Goal: Find specific page/section: Find specific page/section

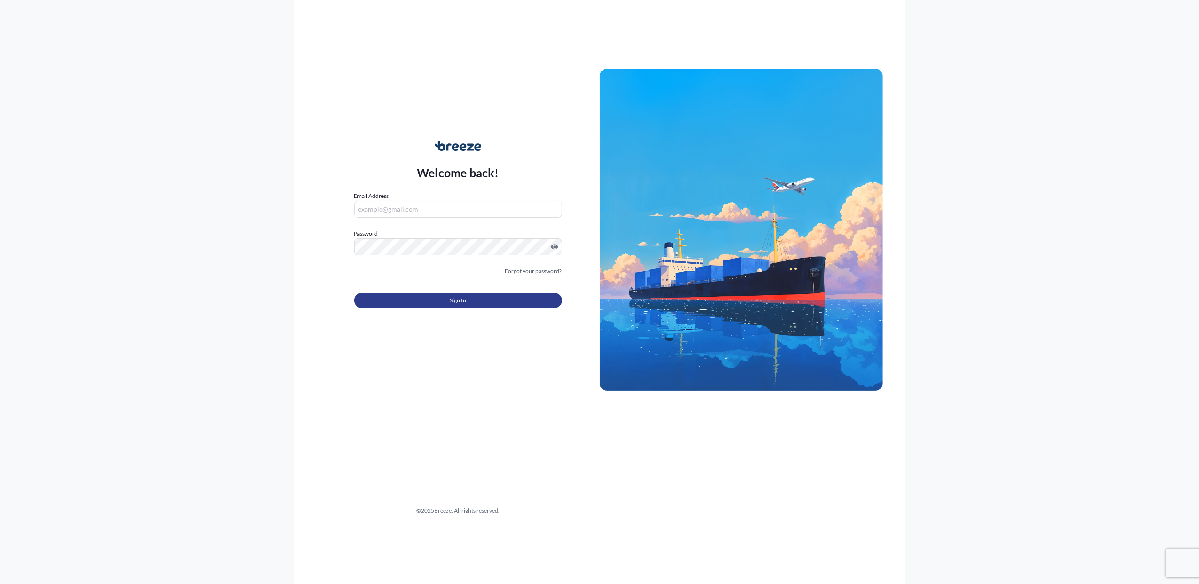
type input "[PERSON_NAME][EMAIL_ADDRESS][DOMAIN_NAME]"
click at [464, 300] on span "Sign In" at bounding box center [458, 300] width 16 height 9
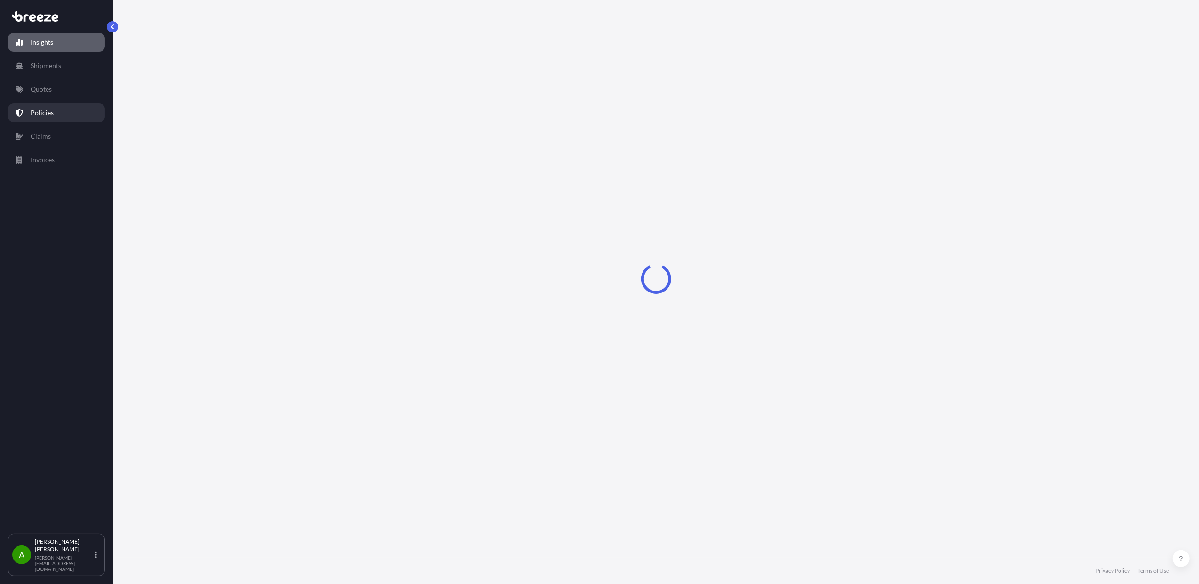
click at [37, 116] on p "Policies" at bounding box center [42, 112] width 23 height 9
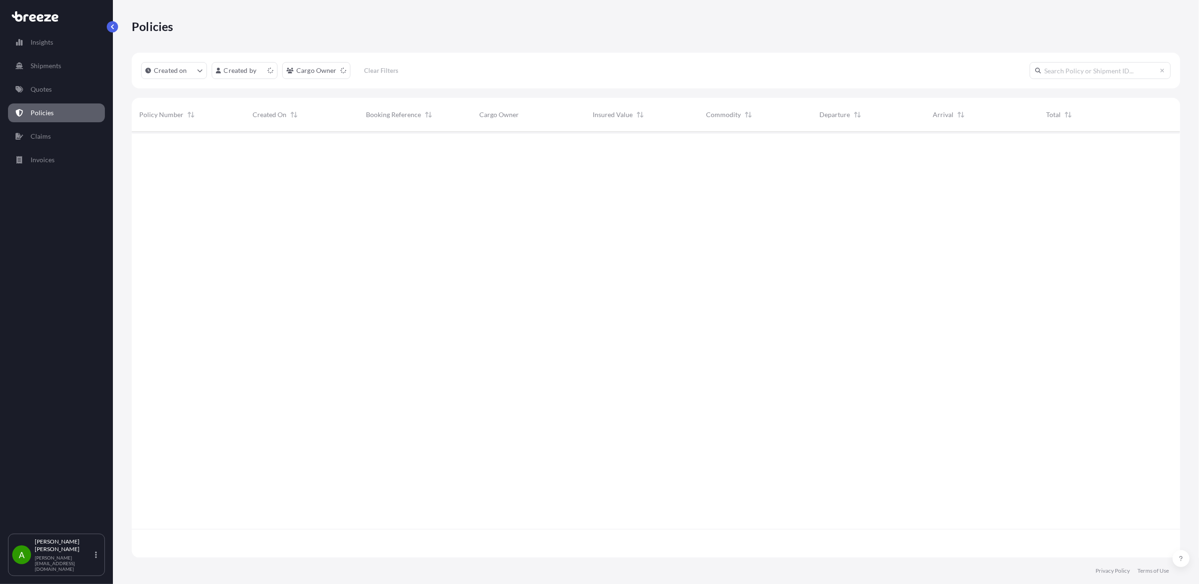
scroll to position [422, 1039]
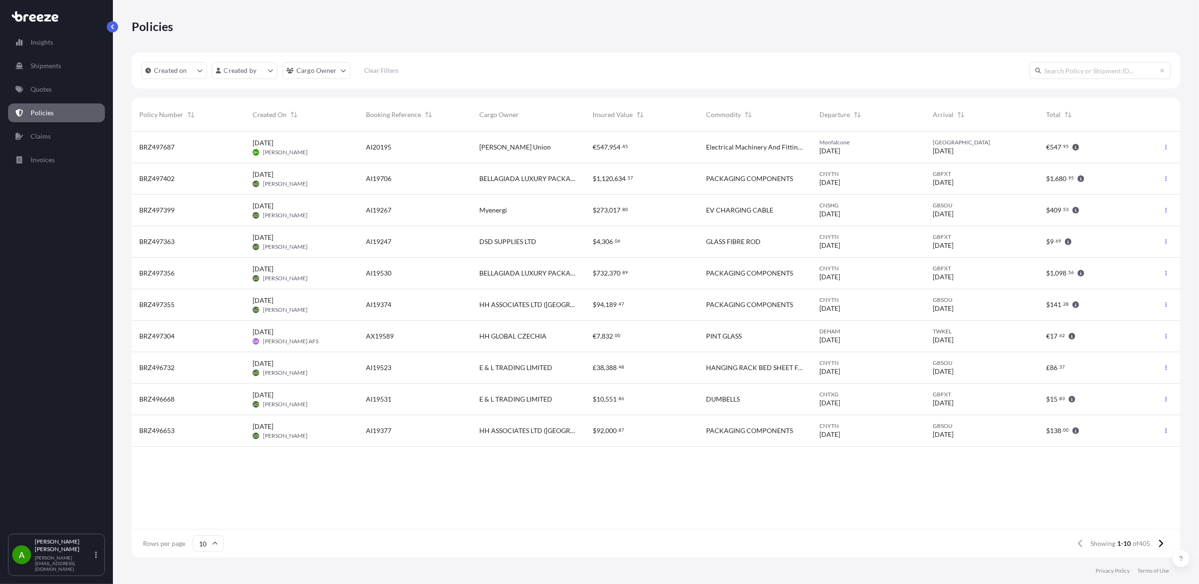
click at [563, 148] on div "[PERSON_NAME] Union" at bounding box center [528, 147] width 98 height 9
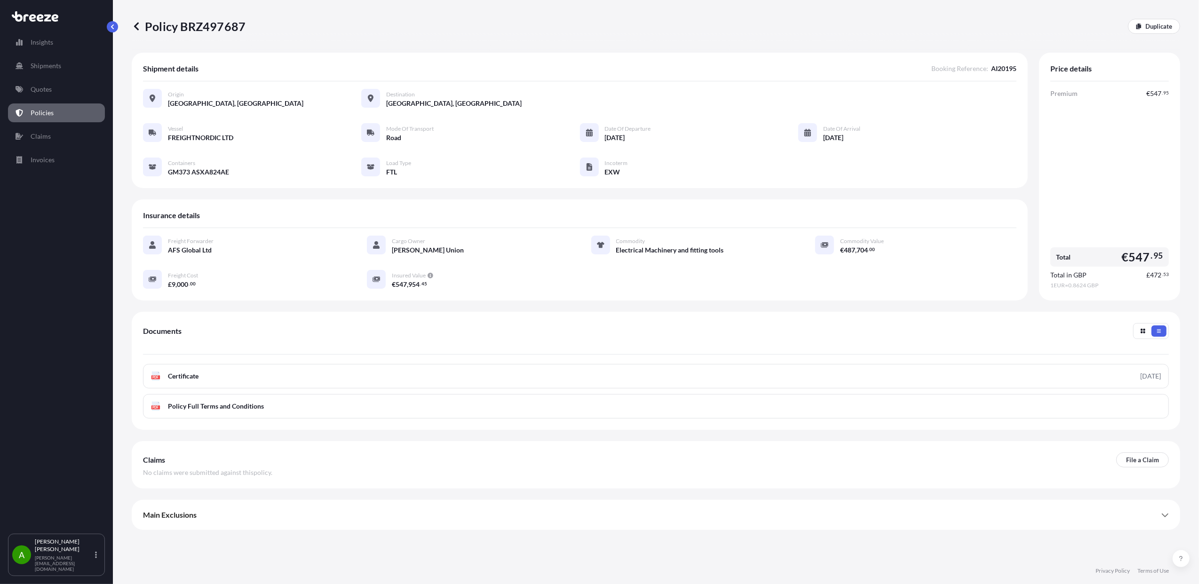
click at [1163, 516] on icon at bounding box center [1165, 515] width 8 height 8
